Goal: Download file/media

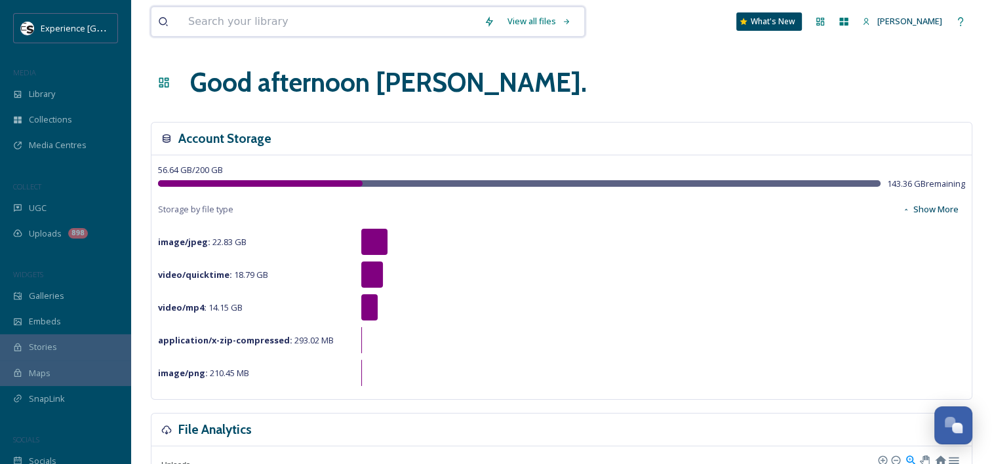
click at [218, 21] on input at bounding box center [330, 21] width 296 height 29
type input "missing link"
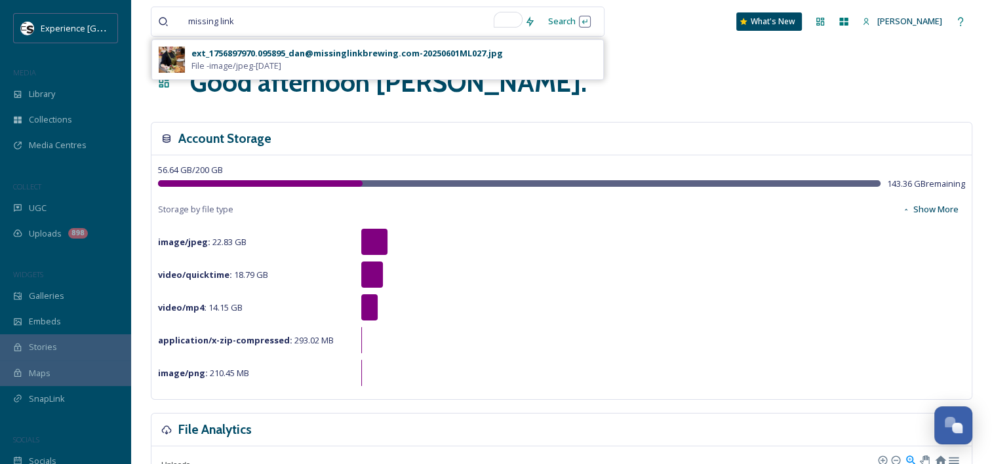
click at [388, 56] on div "ext_1756897970.095895_dan@missinglinkbrewing.com-20250601ML027.jpg" at bounding box center [346, 53] width 311 height 12
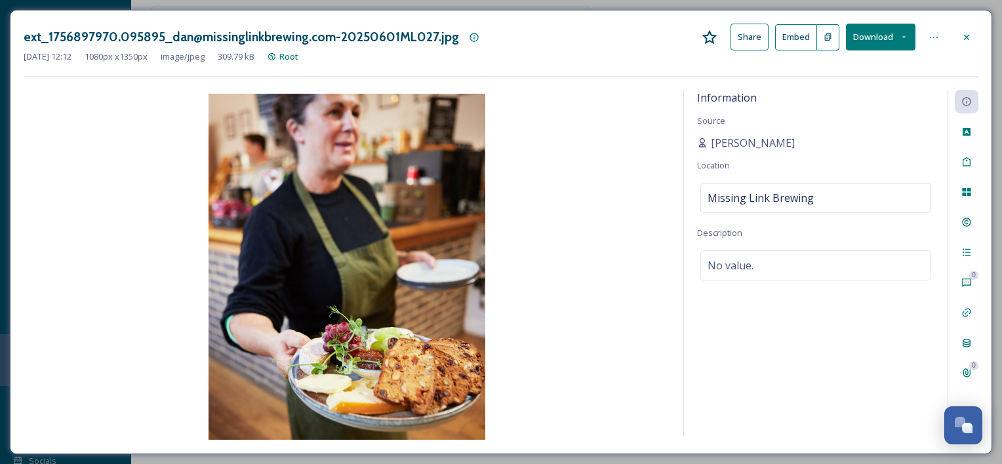
click at [966, 32] on icon at bounding box center [966, 37] width 10 height 10
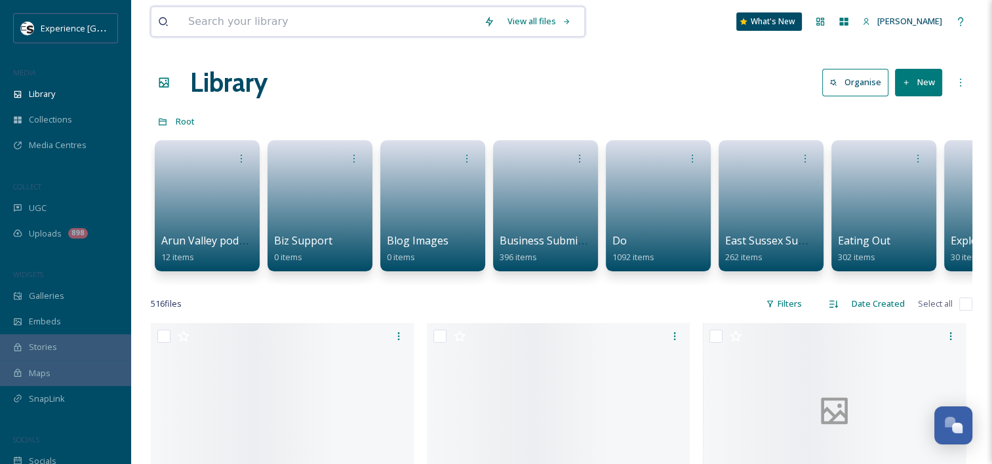
click at [252, 20] on input at bounding box center [330, 21] width 296 height 29
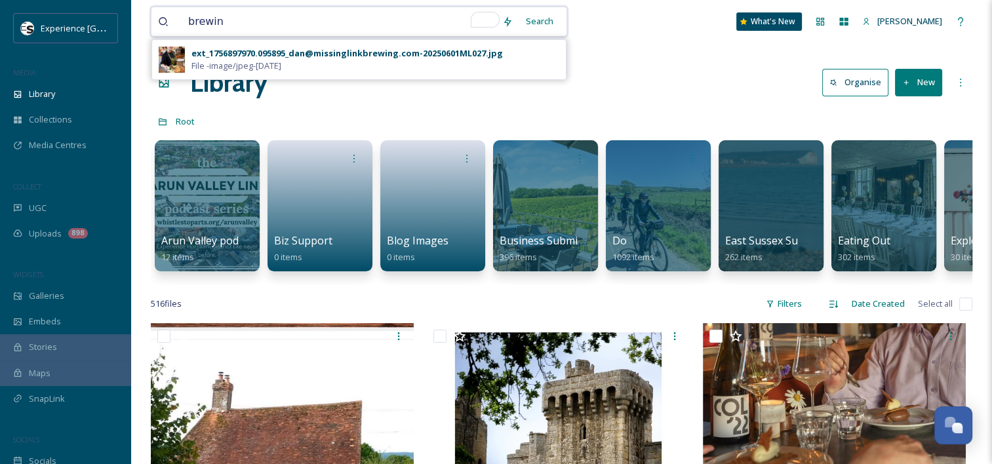
type input "brewing"
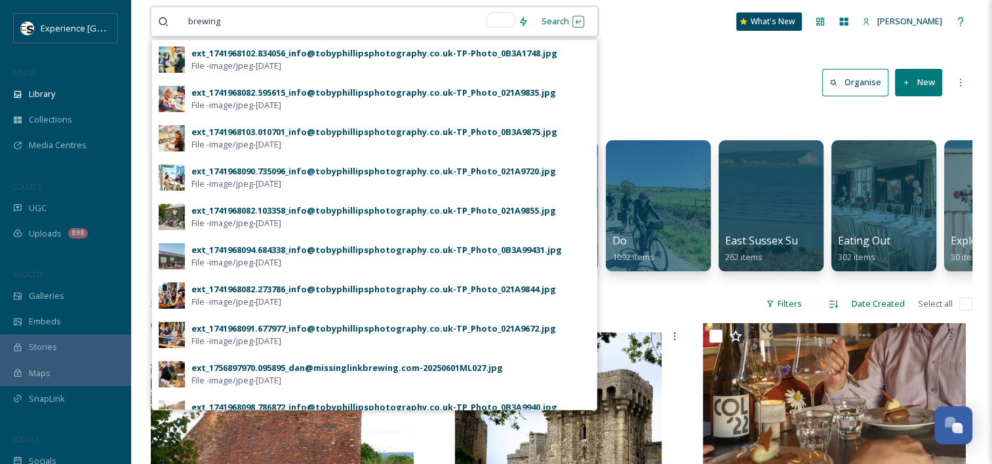
scroll to position [298, 0]
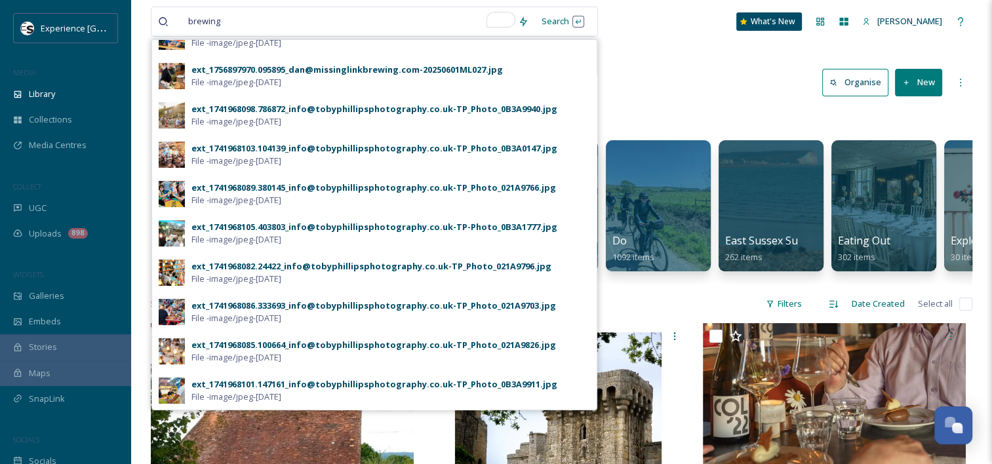
click at [339, 396] on div "ext_1741968101.147161_info@tobyphillipsphotography.co.uk-TP_Photo_0B3A9911.jpg …" at bounding box center [390, 390] width 399 height 25
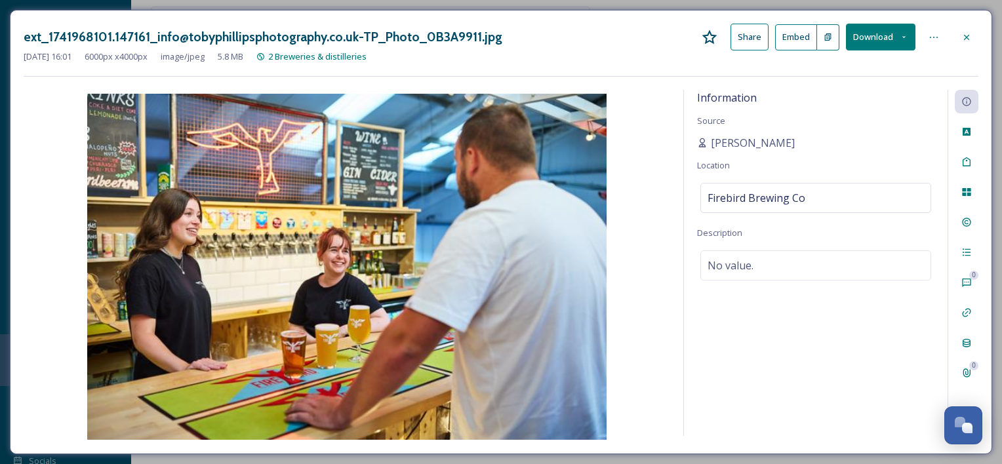
click at [967, 29] on div at bounding box center [967, 38] width 24 height 24
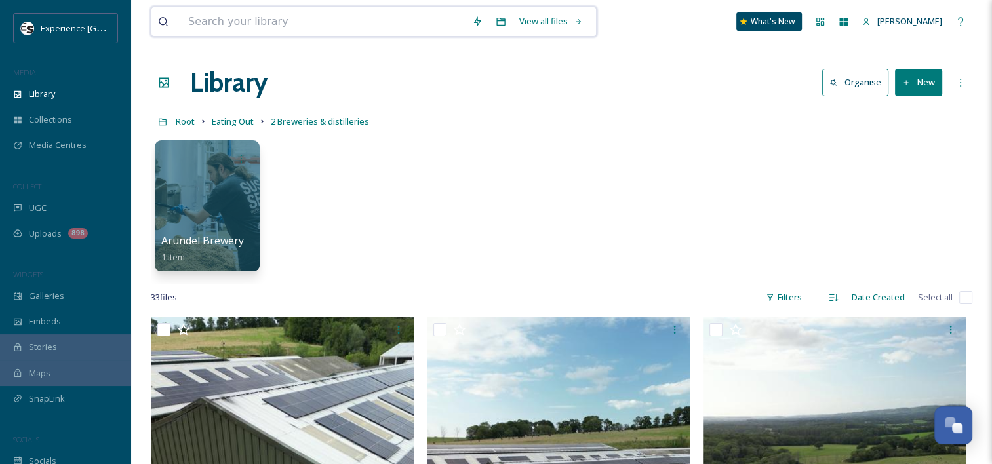
click at [291, 18] on input at bounding box center [324, 21] width 284 height 29
type input "wobblegate"
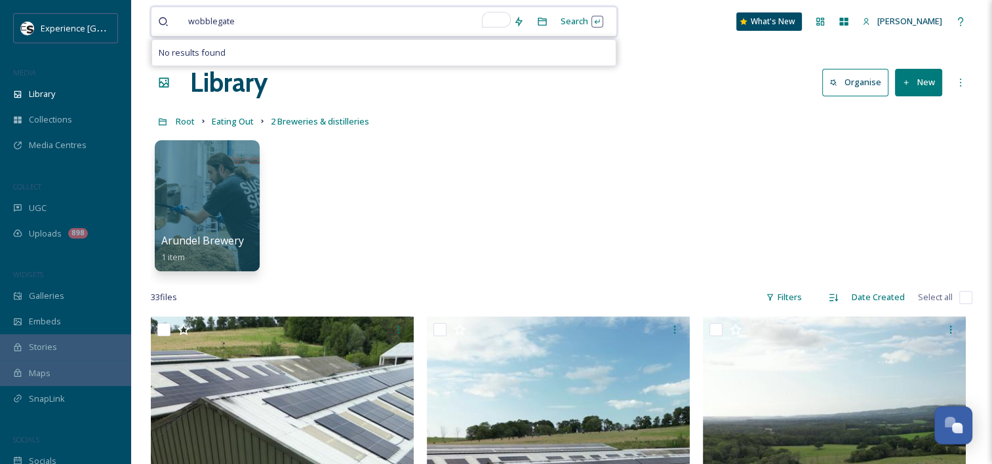
drag, startPoint x: 262, startPoint y: 24, endPoint x: 33, endPoint y: 12, distance: 229.2
click at [265, 20] on input "To enrich screen reader interactions, please activate Accessibility in Grammarl…" at bounding box center [375, 21] width 264 height 29
type input "w"
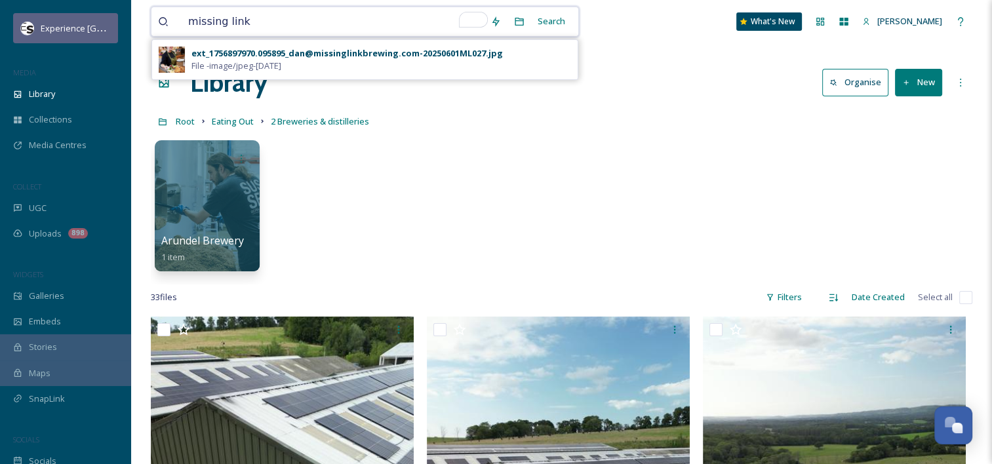
drag, startPoint x: 265, startPoint y: 16, endPoint x: 68, endPoint y: 16, distance: 197.4
type input "dairy"
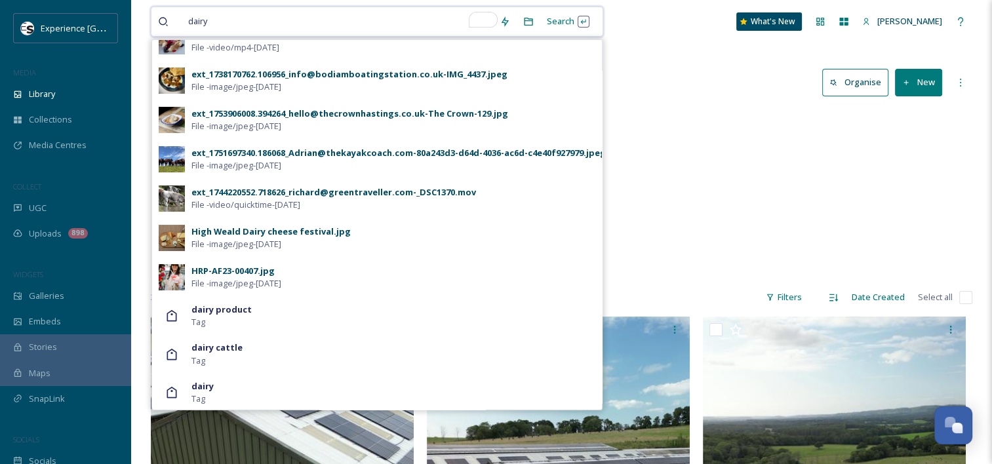
scroll to position [138, 0]
click at [306, 231] on div "High Weald Dairy cheese festival.jpg" at bounding box center [270, 230] width 159 height 12
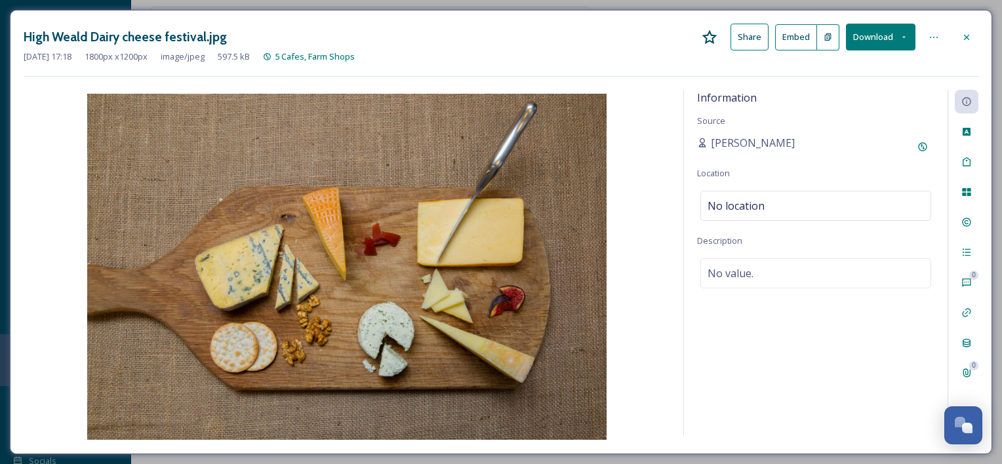
click at [879, 41] on button "Download" at bounding box center [881, 37] width 70 height 27
click at [842, 66] on span "Download Original (1800 x 1200)" at bounding box center [846, 67] width 124 height 12
click at [972, 39] on div at bounding box center [967, 38] width 24 height 24
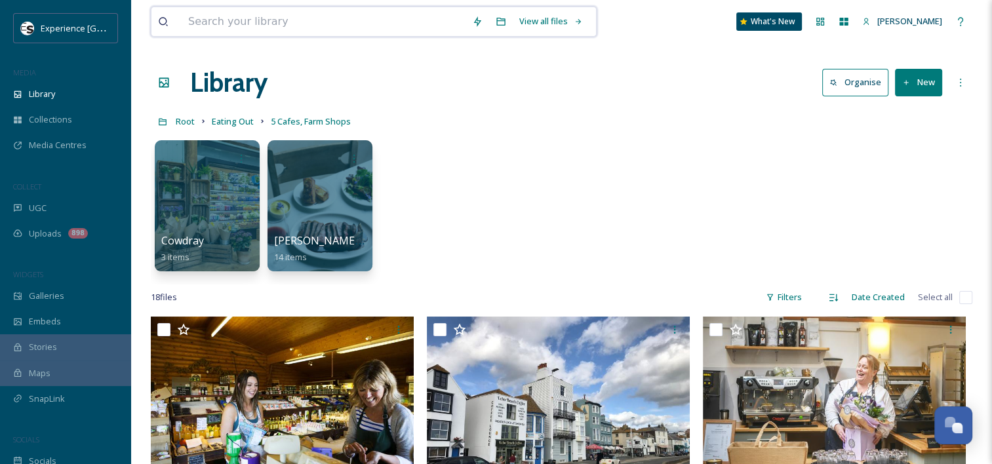
click at [269, 21] on input at bounding box center [324, 21] width 284 height 29
type input "cordia"
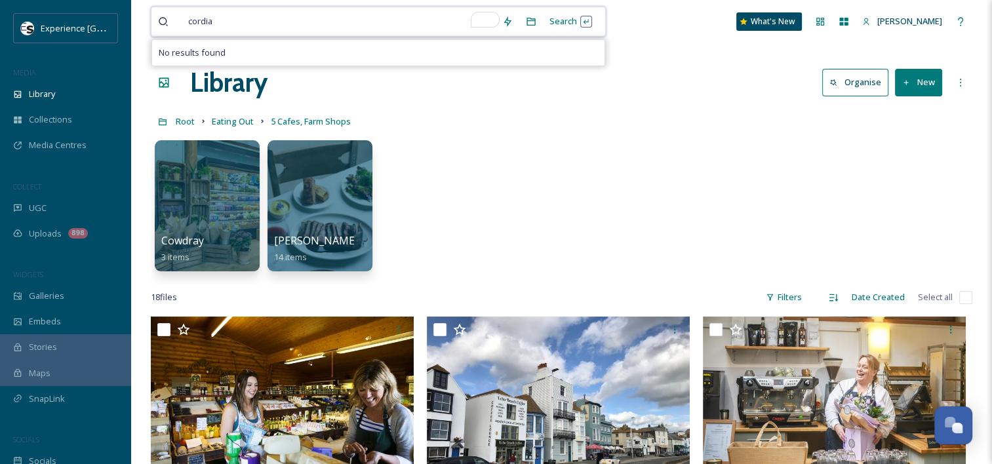
drag, startPoint x: 281, startPoint y: 24, endPoint x: -3, endPoint y: 21, distance: 283.3
type input "c"
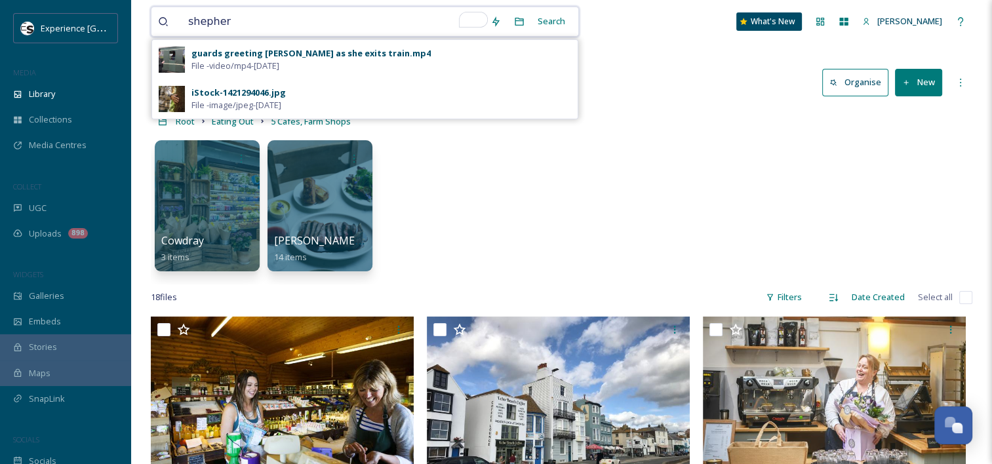
type input "shepherd"
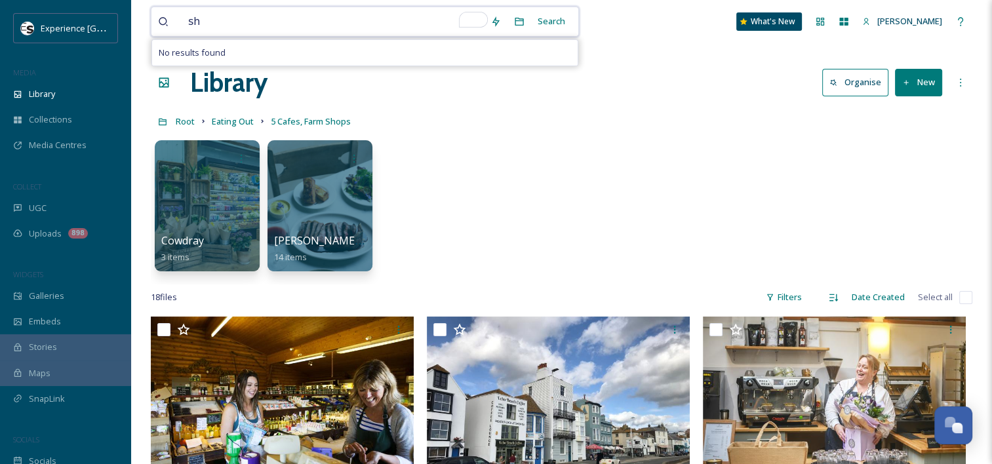
type input "s"
type input "the oak"
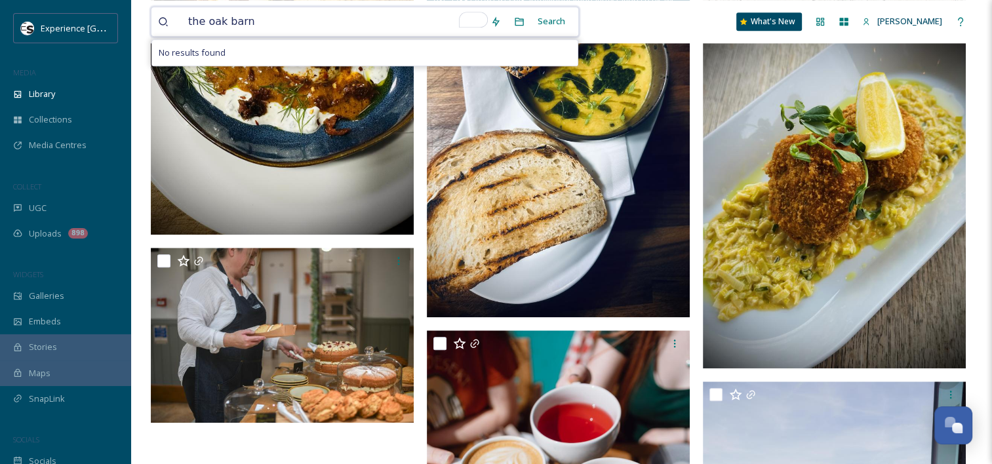
scroll to position [1580, 0]
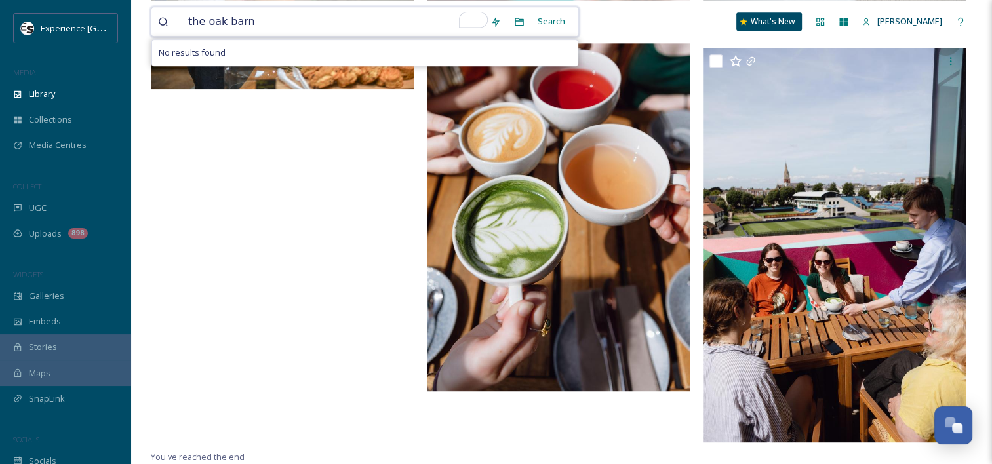
type input "the oak barn"
